Goal: Information Seeking & Learning: Learn about a topic

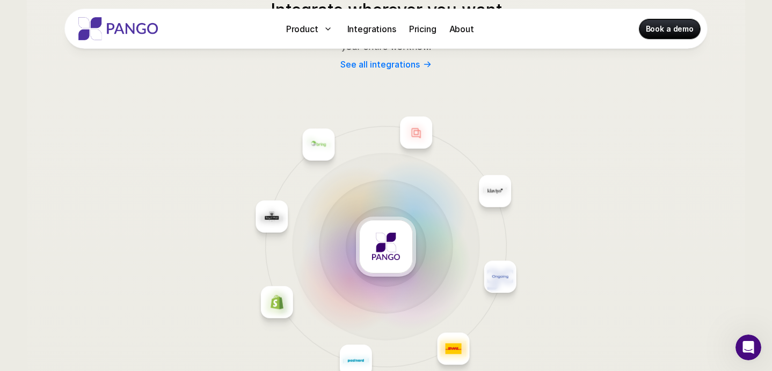
scroll to position [4256, 0]
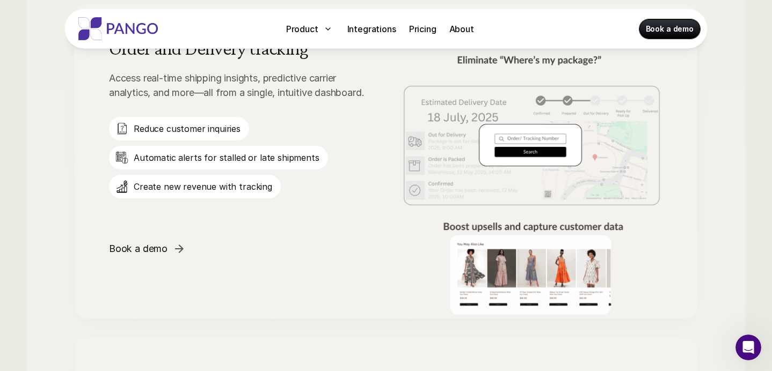
scroll to position [1393, 0]
click at [423, 26] on p "Pricing" at bounding box center [422, 29] width 27 height 13
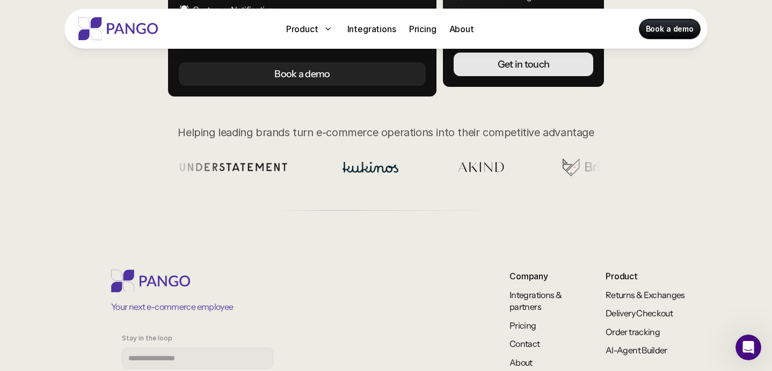
scroll to position [496, 0]
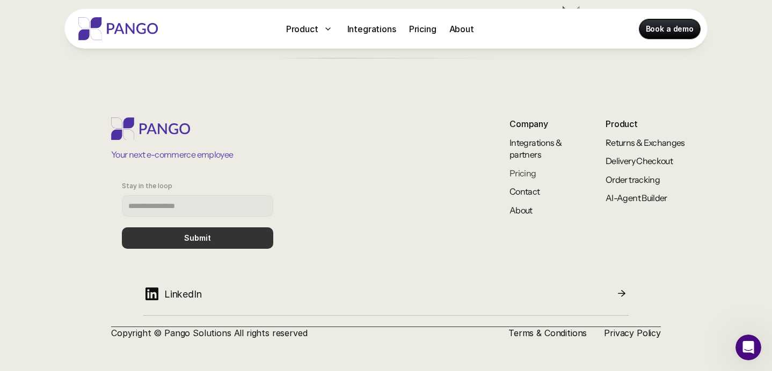
click at [515, 175] on link "Pricing" at bounding box center [522, 173] width 27 height 11
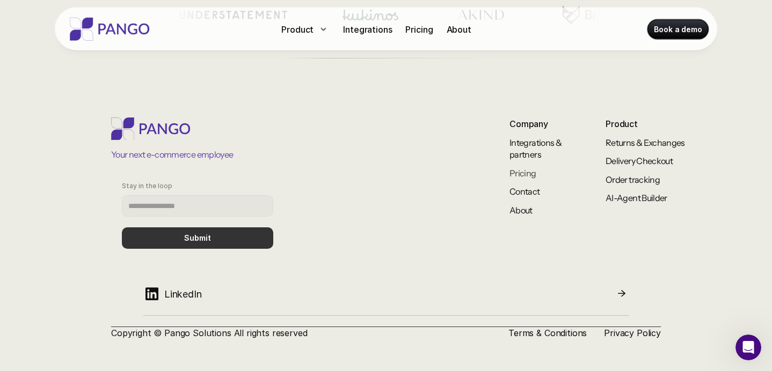
scroll to position [0, 0]
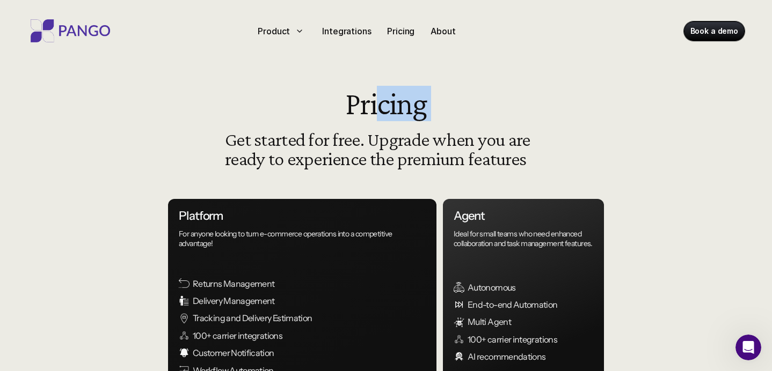
drag, startPoint x: 381, startPoint y: 106, endPoint x: 404, endPoint y: 137, distance: 39.2
click at [405, 137] on header "Pricing Get started for free. Upgrade when you are ready to experience the prem…" at bounding box center [386, 132] width 322 height 92
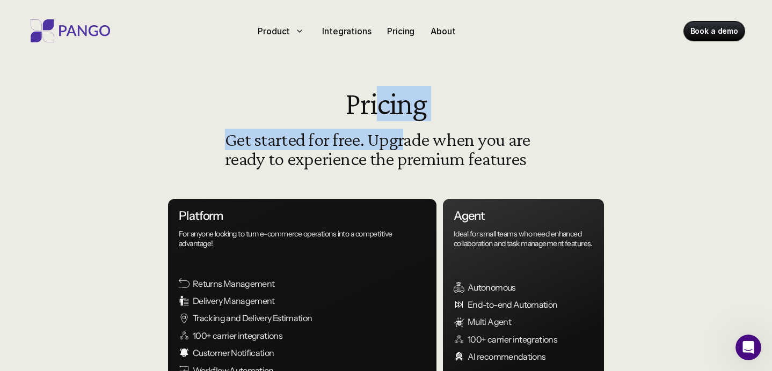
click at [378, 145] on h3 "Get started for free. Upgrade when you are ready to experience the premium feat…" at bounding box center [386, 149] width 322 height 39
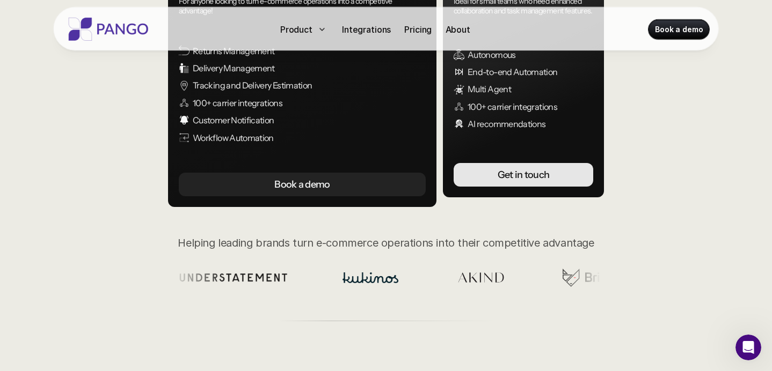
scroll to position [233, 0]
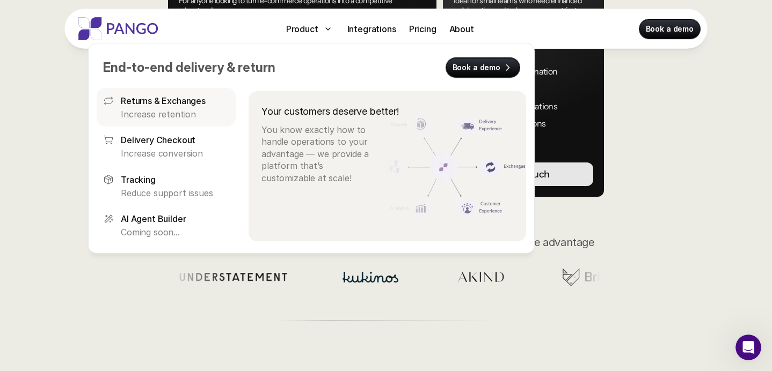
click at [157, 106] on p "Returns & Exchanges" at bounding box center [163, 100] width 85 height 13
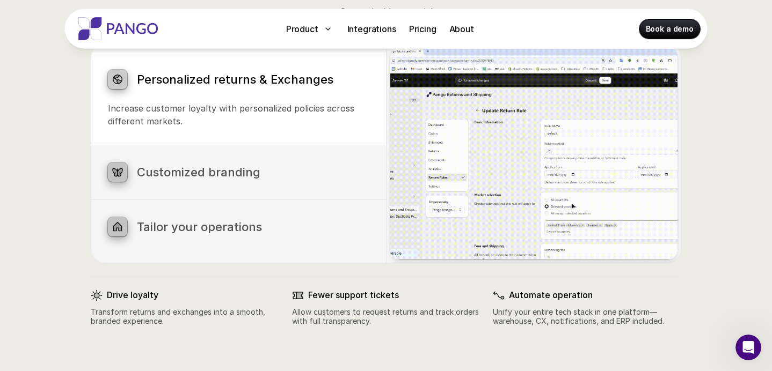
scroll to position [612, 0]
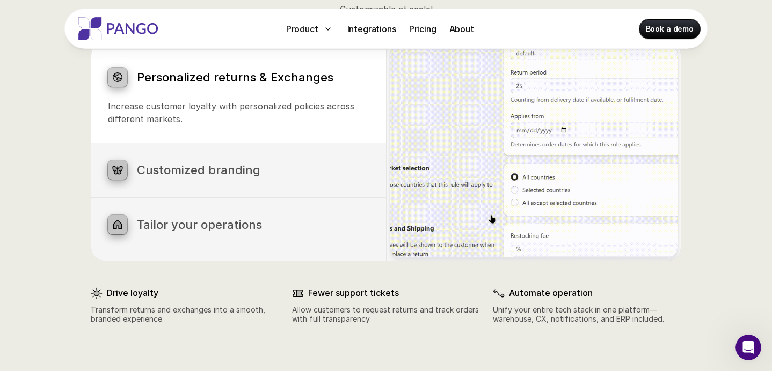
click at [197, 180] on p "Brand your notifications, return portal, and order tracking for a seamless cust…" at bounding box center [238, 193] width 261 height 26
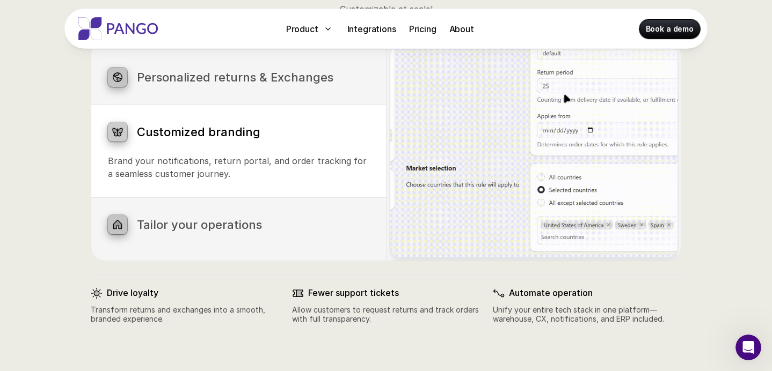
click at [193, 226] on h3 "Tailor your operations" at bounding box center [253, 225] width 232 height 14
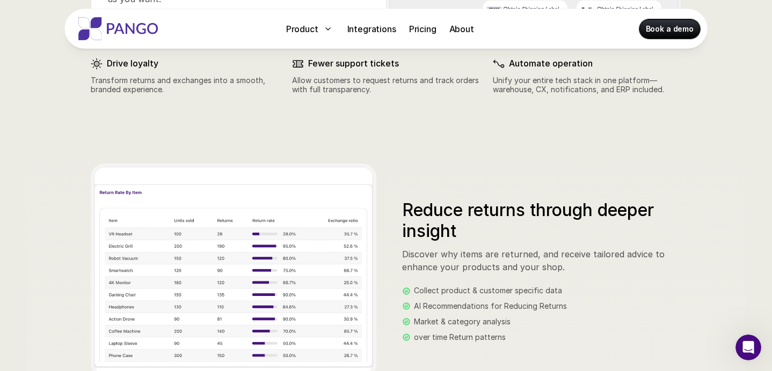
scroll to position [906, 0]
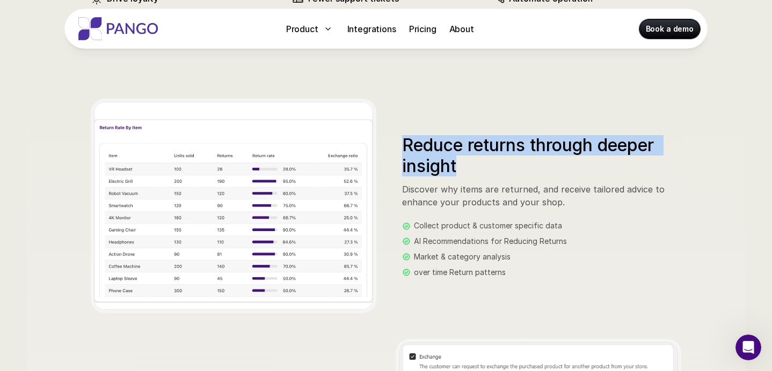
drag, startPoint x: 404, startPoint y: 141, endPoint x: 460, endPoint y: 170, distance: 63.1
click at [460, 170] on h3 "Reduce returns through deeper insight" at bounding box center [541, 155] width 279 height 41
drag, startPoint x: 407, startPoint y: 143, endPoint x: 476, endPoint y: 167, distance: 72.6
click at [476, 168] on h3 "Reduce returns through deeper insight" at bounding box center [541, 155] width 279 height 41
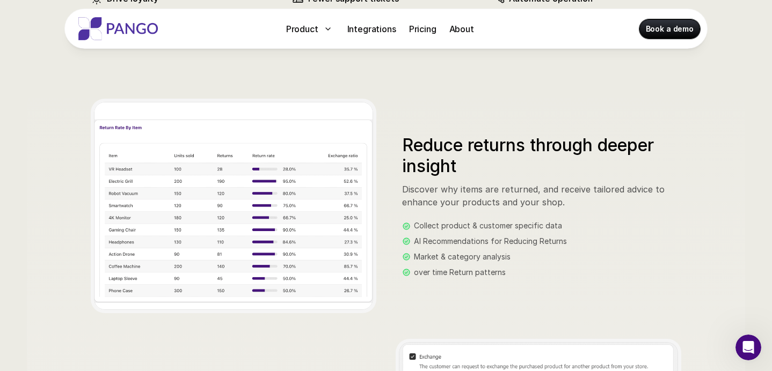
click at [474, 192] on p "Discover why items are returned, and receive tailored advice to enhance your pr…" at bounding box center [541, 196] width 279 height 26
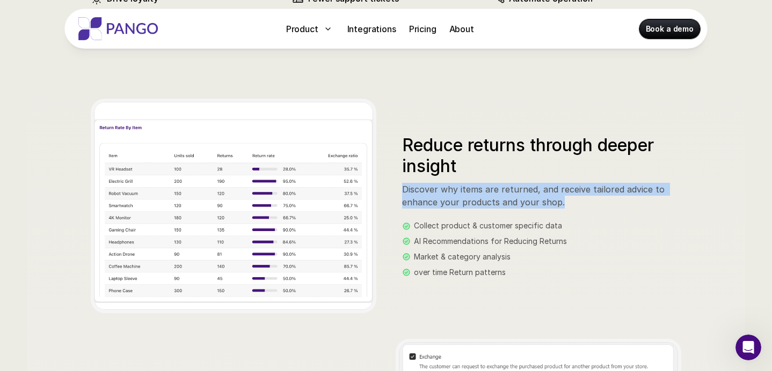
drag, startPoint x: 403, startPoint y: 189, endPoint x: 606, endPoint y: 203, distance: 203.8
click at [606, 203] on p "Discover why items are returned, and receive tailored advice to enhance your pr…" at bounding box center [541, 196] width 279 height 26
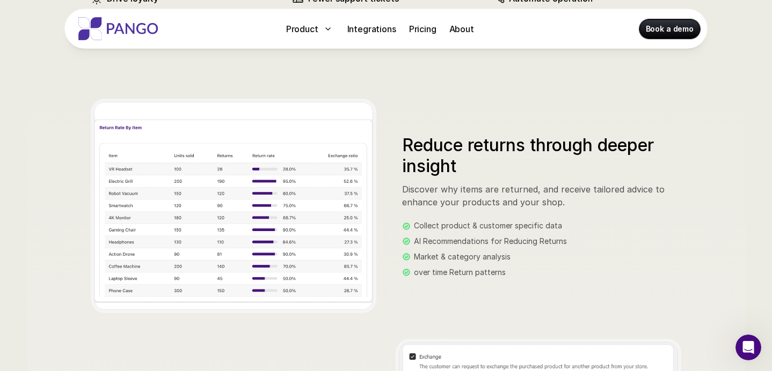
click at [392, 245] on div "Reduce returns through deeper insight Discover why items are returned, and rece…" at bounding box center [386, 206] width 590 height 215
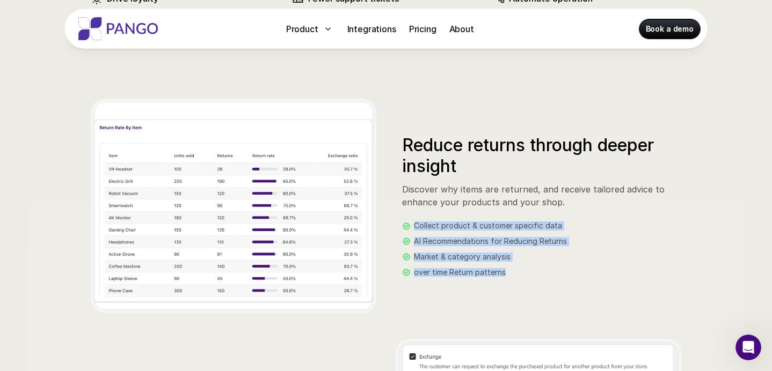
drag, startPoint x: 414, startPoint y: 225, endPoint x: 544, endPoint y: 283, distance: 141.7
click at [544, 283] on div "Reduce returns through deeper insight Discover why items are returned, and rece…" at bounding box center [386, 206] width 590 height 215
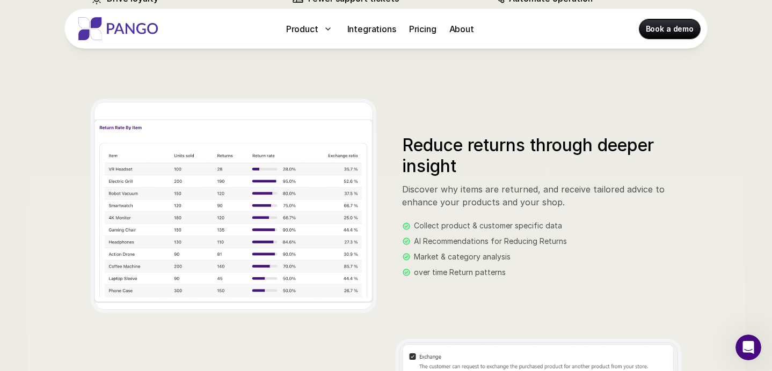
click at [539, 283] on div "Reduce returns through deeper insight Discover why items are returned, and rece…" at bounding box center [386, 206] width 590 height 215
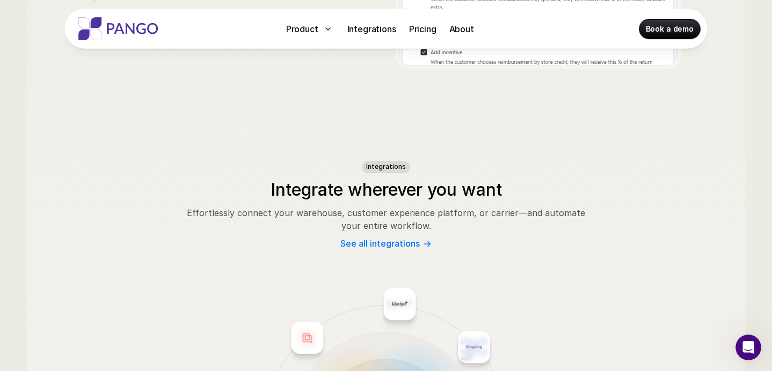
scroll to position [1394, 0]
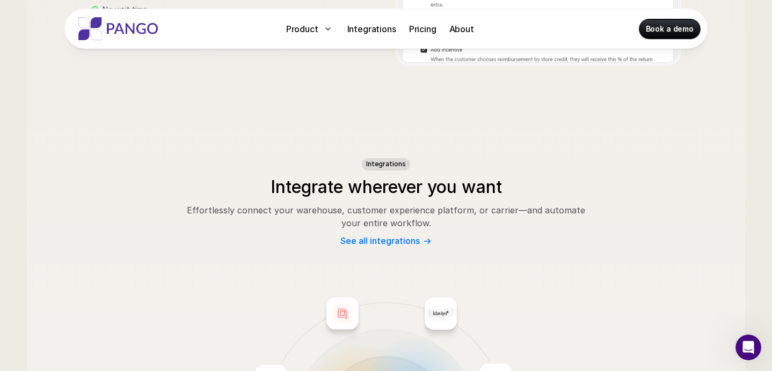
drag, startPoint x: 381, startPoint y: 208, endPoint x: 381, endPoint y: 226, distance: 17.7
click at [381, 225] on p "Effortlessly connect your warehouse, customer experience platform, or carrier—a…" at bounding box center [386, 217] width 402 height 26
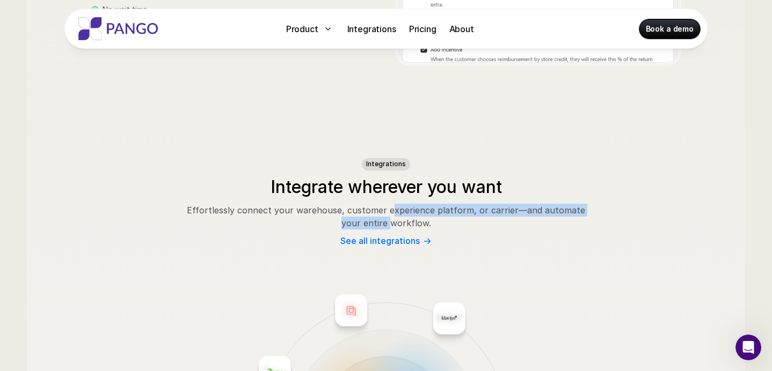
click at [381, 226] on p "Effortlessly connect your warehouse, customer experience platform, or carrier—a…" at bounding box center [386, 217] width 402 height 26
drag, startPoint x: 379, startPoint y: 205, endPoint x: 379, endPoint y: 226, distance: 20.9
click at [379, 226] on p "Effortlessly connect your warehouse, customer experience platform, or carrier—a…" at bounding box center [386, 217] width 402 height 26
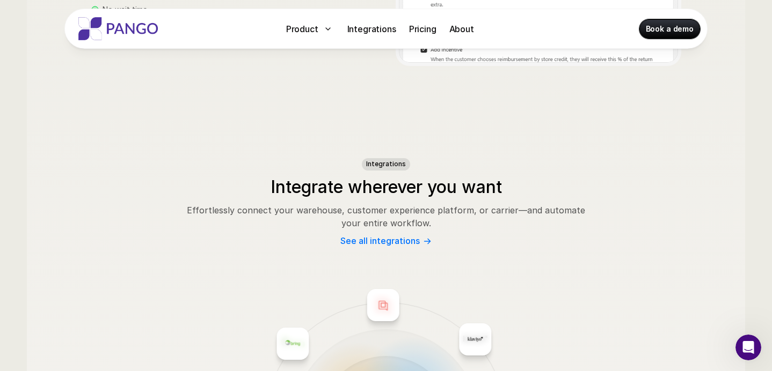
click at [377, 211] on p "Effortlessly connect your warehouse, customer experience platform, or carrier—a…" at bounding box center [386, 217] width 402 height 26
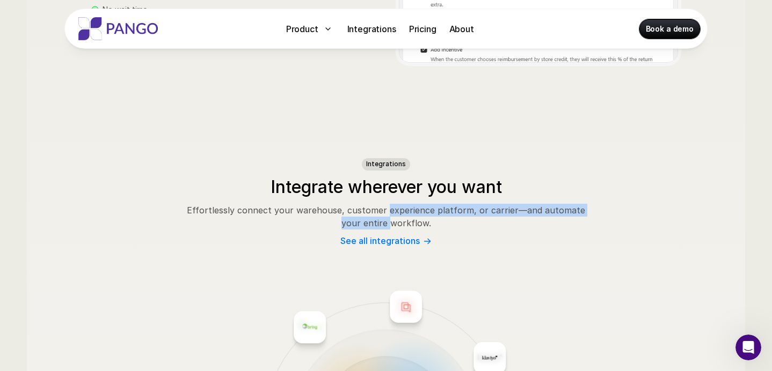
drag, startPoint x: 379, startPoint y: 210, endPoint x: 379, endPoint y: 222, distance: 11.8
click at [379, 222] on p "Effortlessly connect your warehouse, customer experience platform, or carrier—a…" at bounding box center [386, 217] width 402 height 26
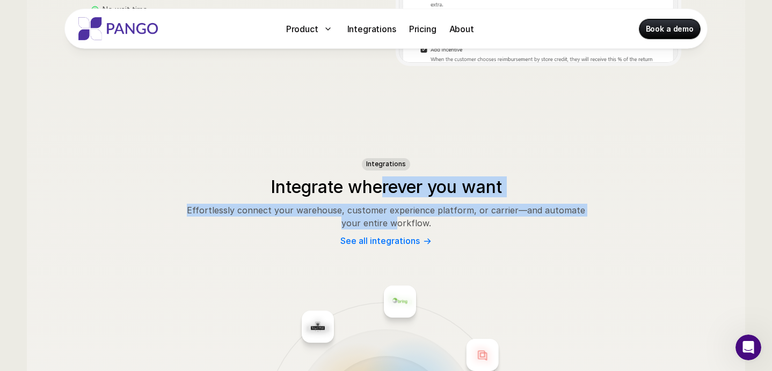
drag, startPoint x: 381, startPoint y: 185, endPoint x: 386, endPoint y: 224, distance: 39.4
click at [386, 224] on div "Integrations Integrate wherever you want Effortlessly connect your warehouse, c…" at bounding box center [386, 202] width 402 height 88
click at [425, 216] on p "Effortlessly connect your warehouse, customer experience platform, or carrier—a…" at bounding box center [386, 217] width 402 height 26
